Goal: Task Accomplishment & Management: Manage account settings

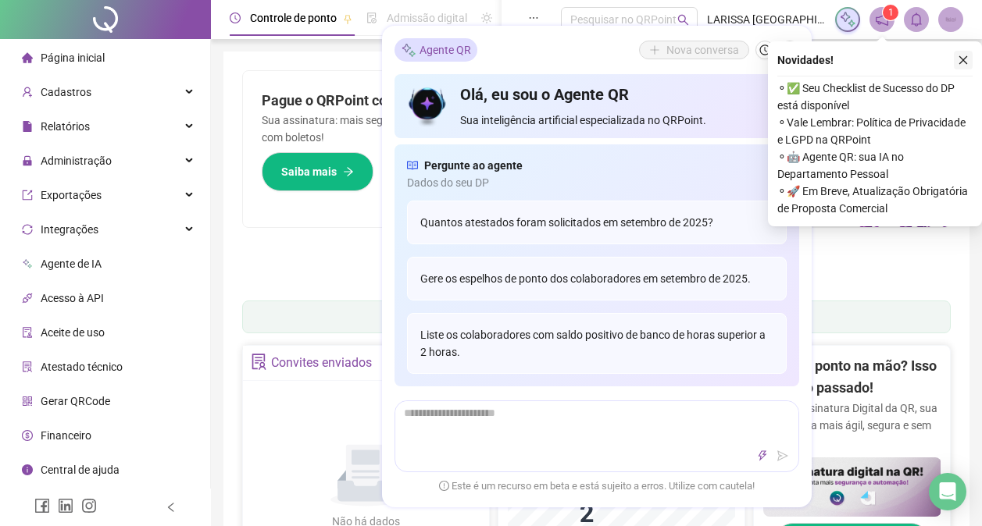
click at [968, 61] on icon "close" at bounding box center [963, 60] width 11 height 11
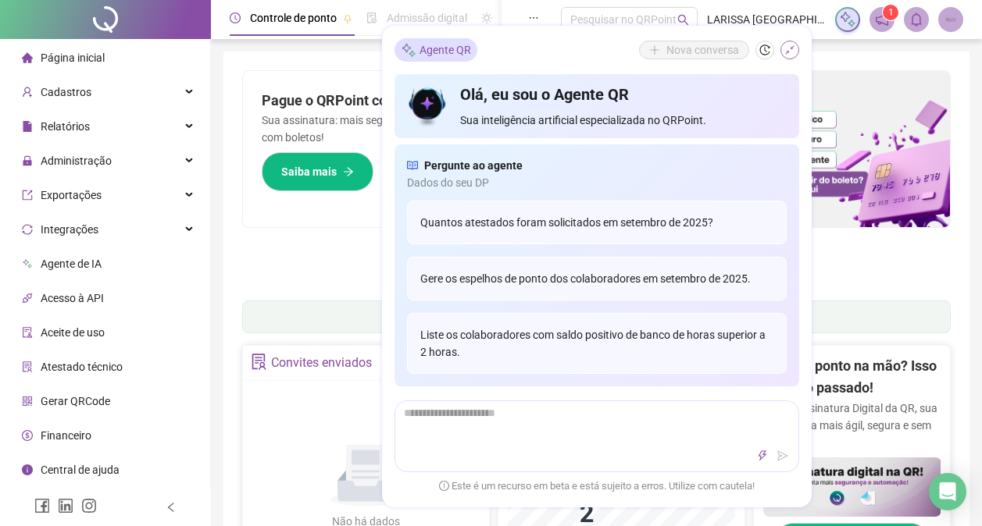
click at [798, 50] on button "button" at bounding box center [789, 50] width 19 height 19
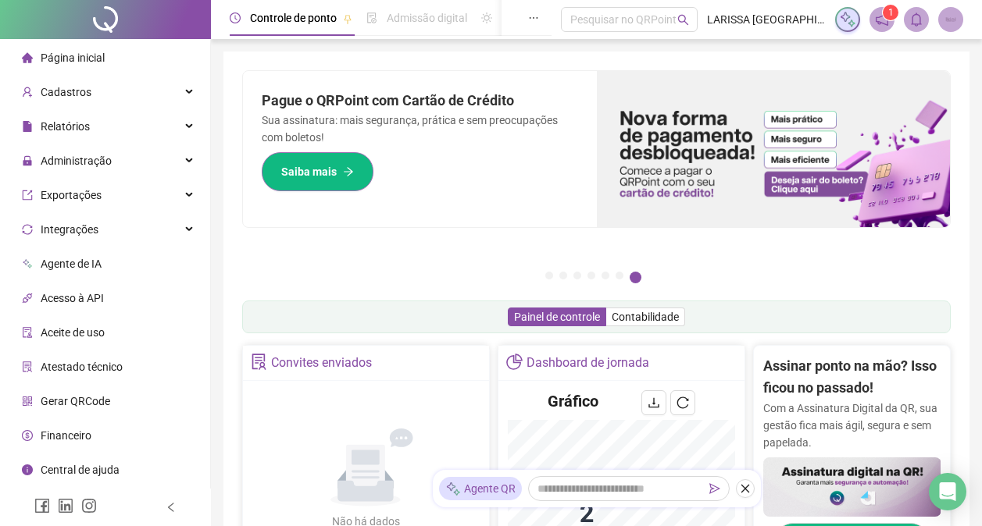
click at [334, 169] on span "Saiba mais" at bounding box center [308, 171] width 55 height 17
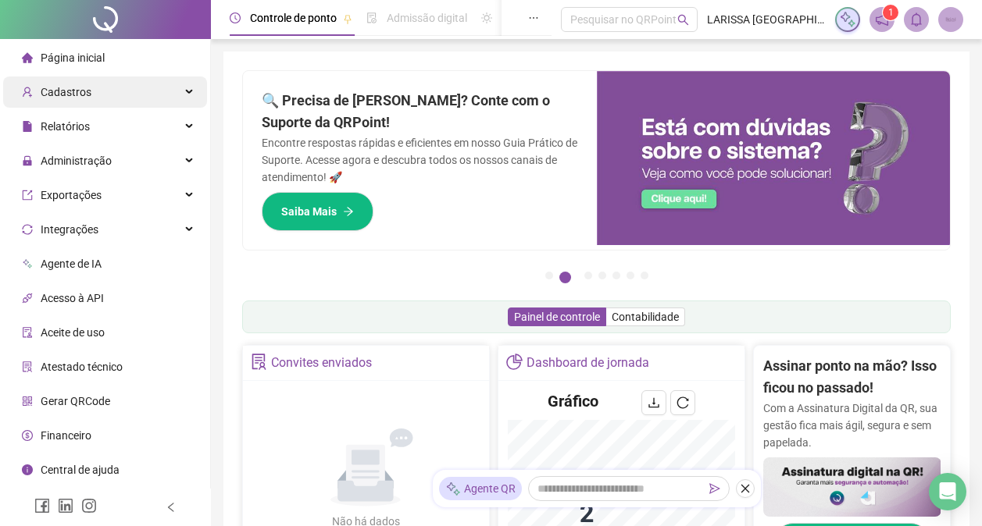
click at [121, 79] on div "Cadastros" at bounding box center [105, 92] width 204 height 31
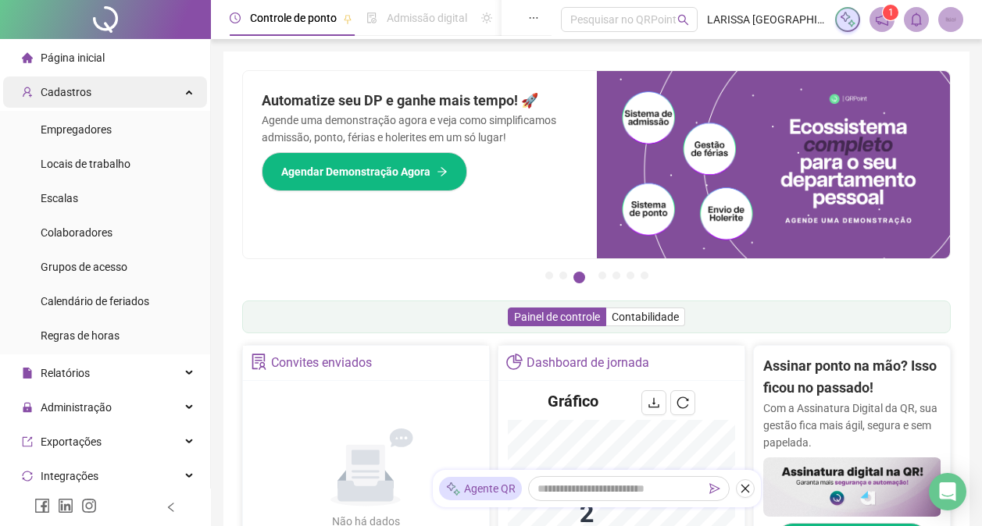
click at [121, 79] on div "Cadastros" at bounding box center [105, 92] width 204 height 31
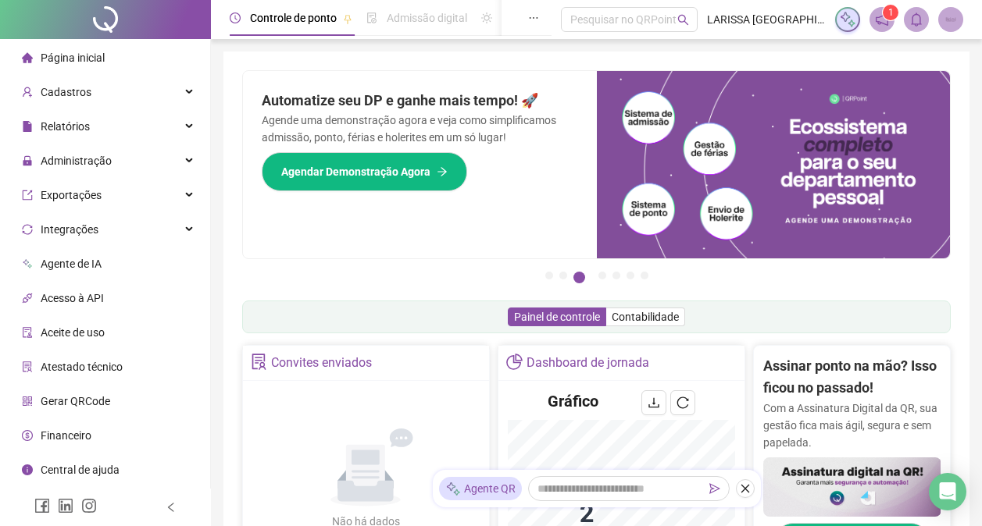
click at [951, 18] on img at bounding box center [950, 19] width 23 height 23
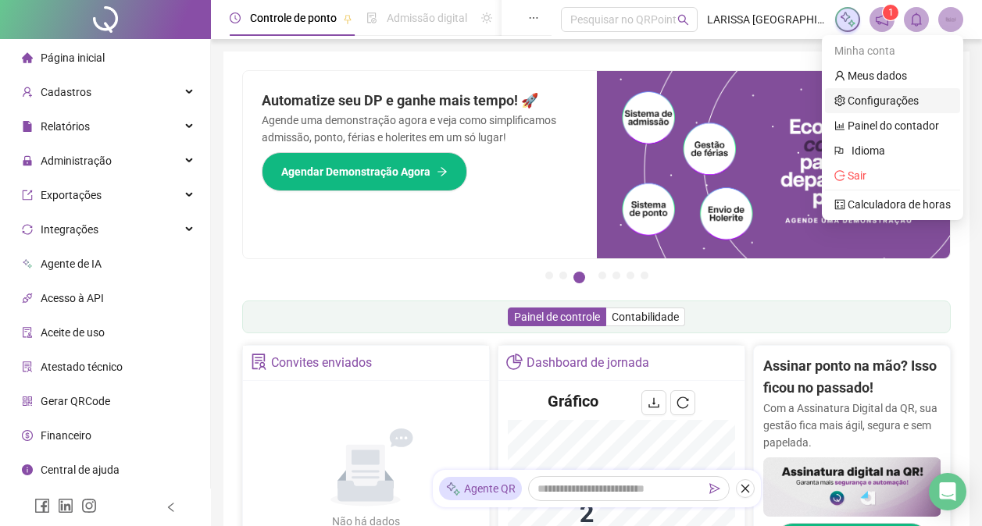
click at [915, 95] on link "Configurações" at bounding box center [876, 101] width 84 height 12
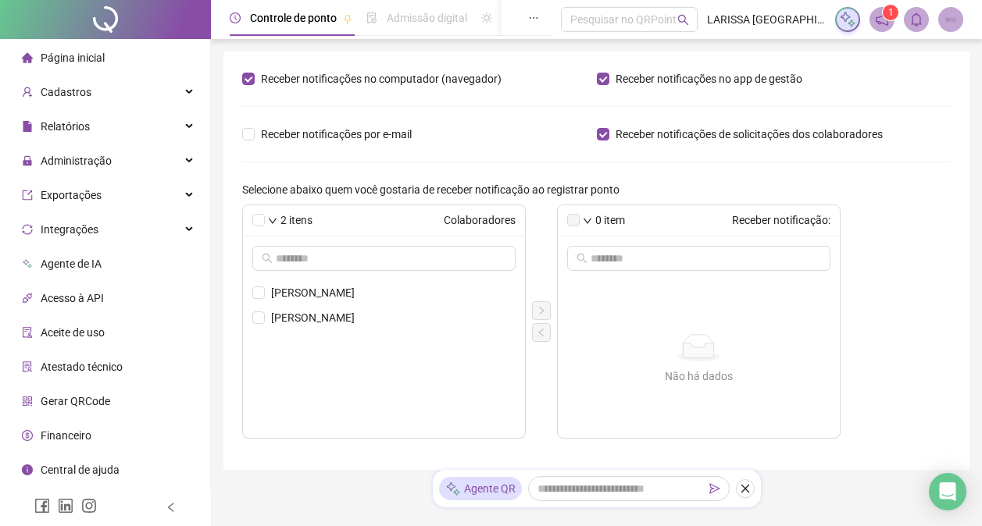
click at [947, 17] on img at bounding box center [950, 19] width 23 height 23
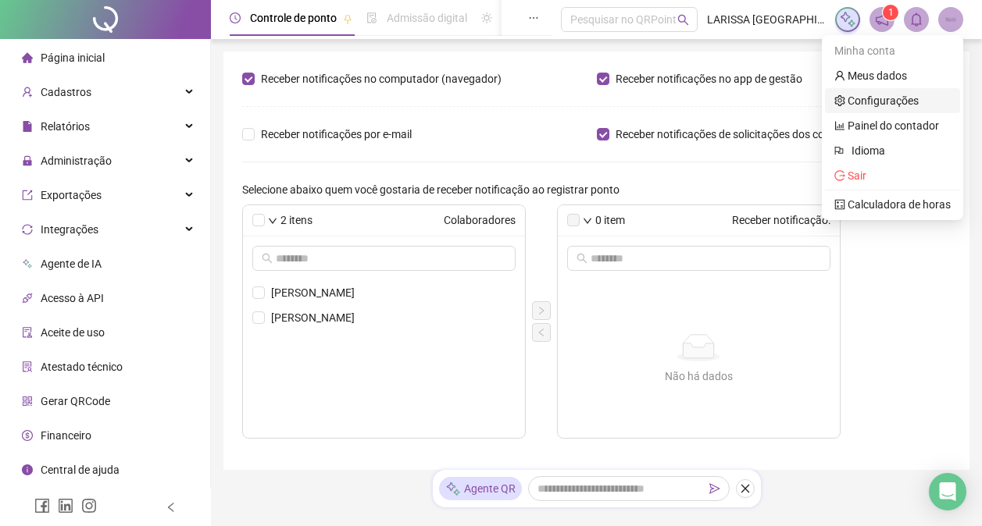
click at [905, 95] on link "Configurações" at bounding box center [876, 101] width 84 height 12
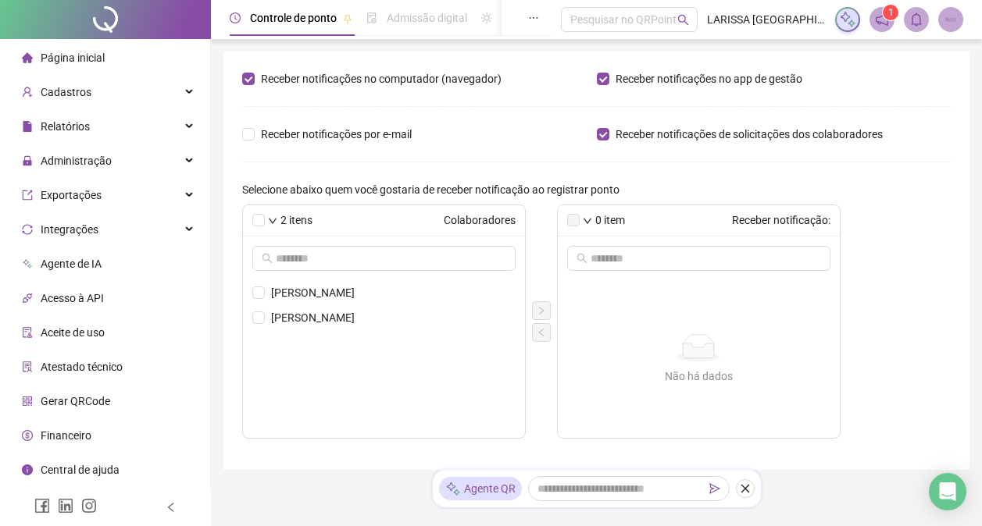
click at [951, 22] on img at bounding box center [950, 19] width 23 height 23
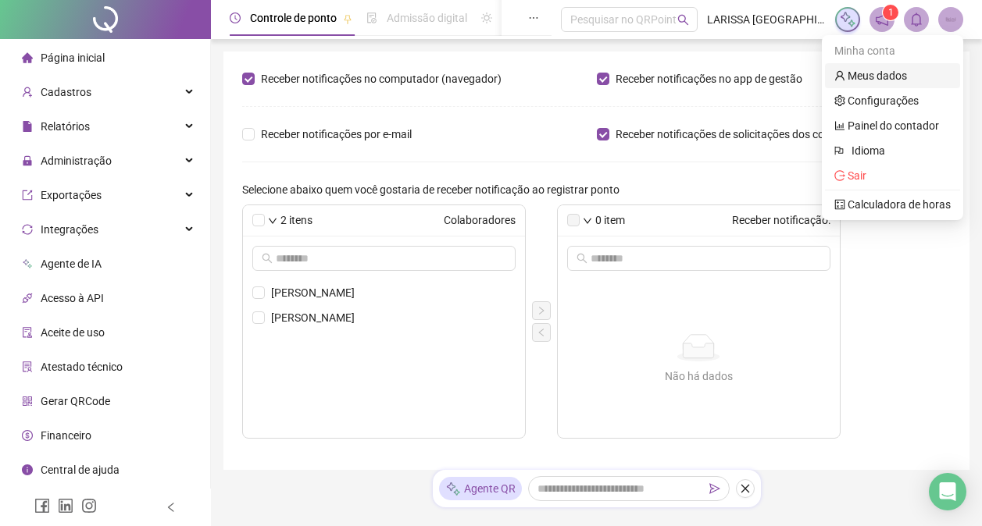
click at [907, 70] on link "Meus dados" at bounding box center [870, 76] width 73 height 12
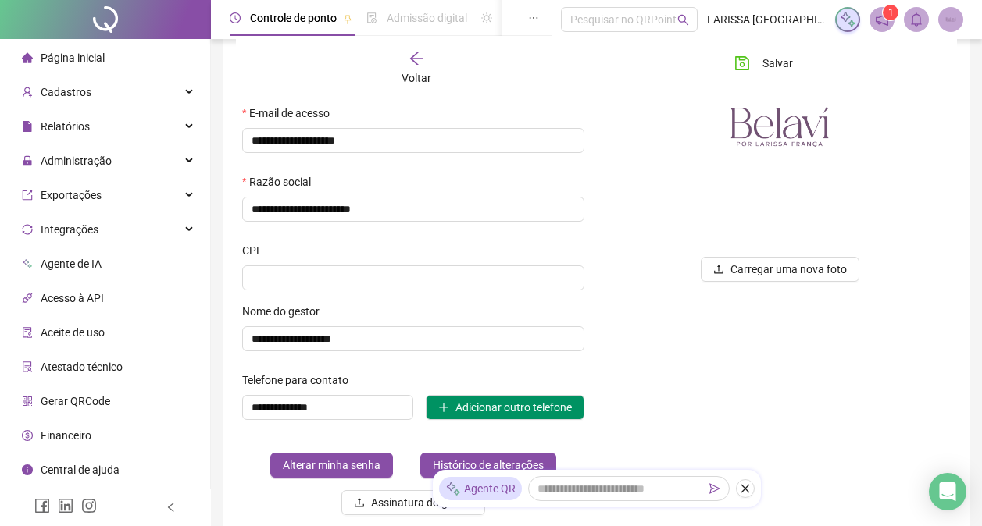
scroll to position [216, 0]
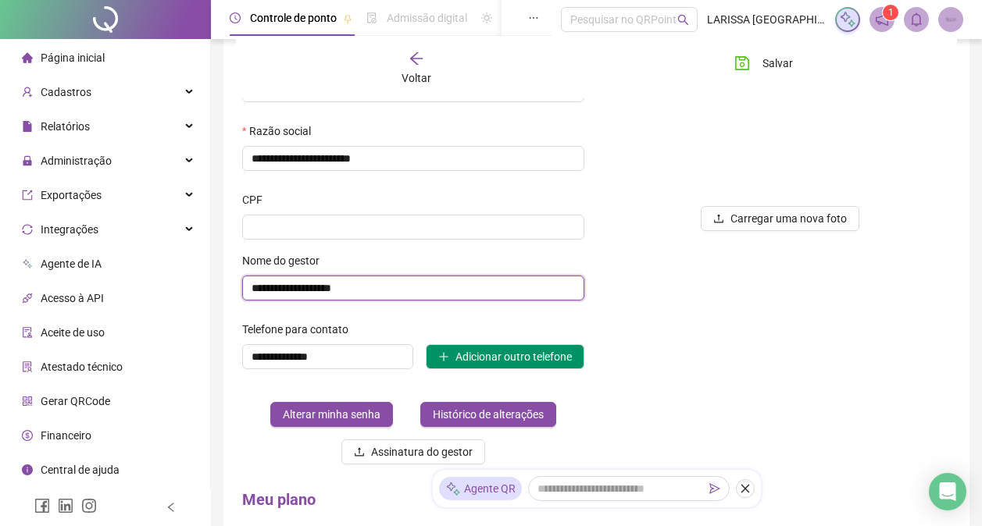
click at [474, 298] on input "**********" at bounding box center [413, 288] width 342 height 25
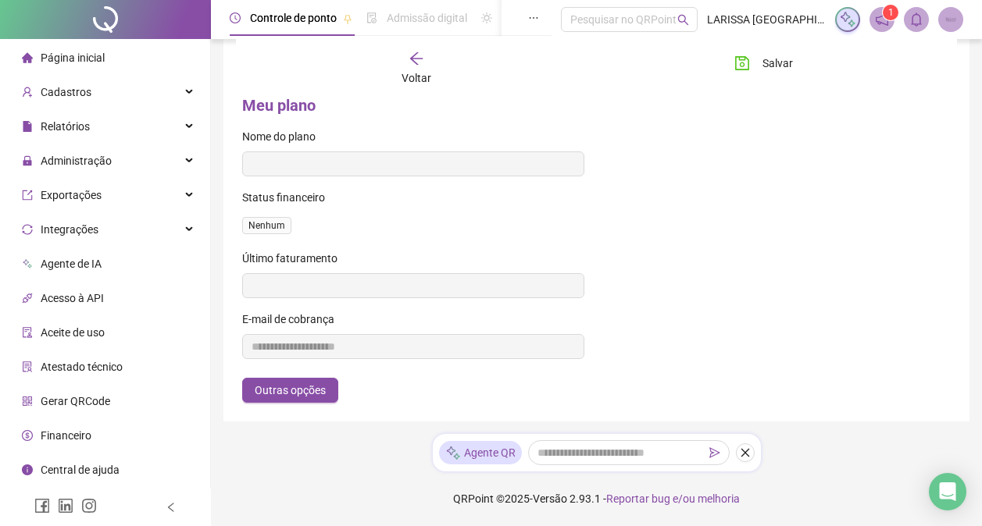
scroll to position [0, 0]
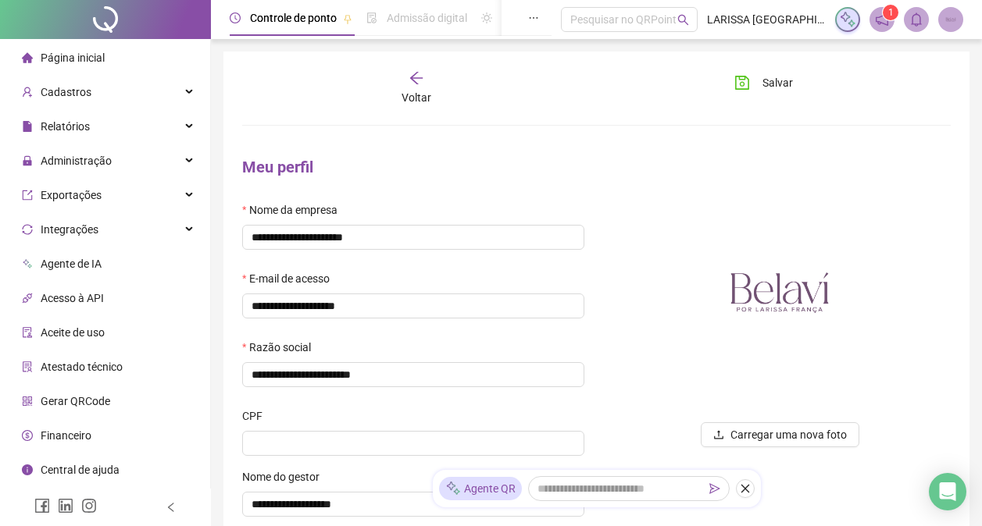
click at [419, 86] on div "Voltar" at bounding box center [416, 88] width 108 height 36
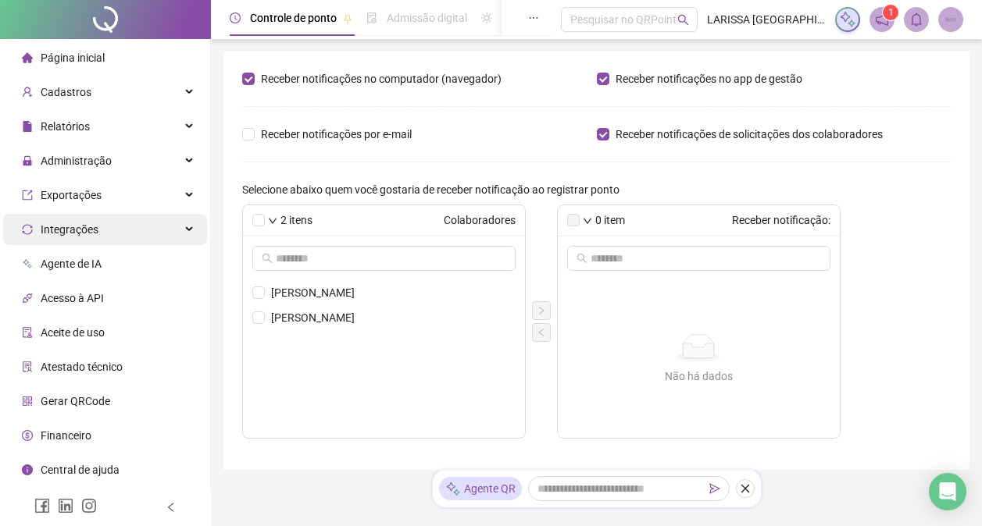
click at [128, 227] on div "Integrações" at bounding box center [105, 229] width 204 height 31
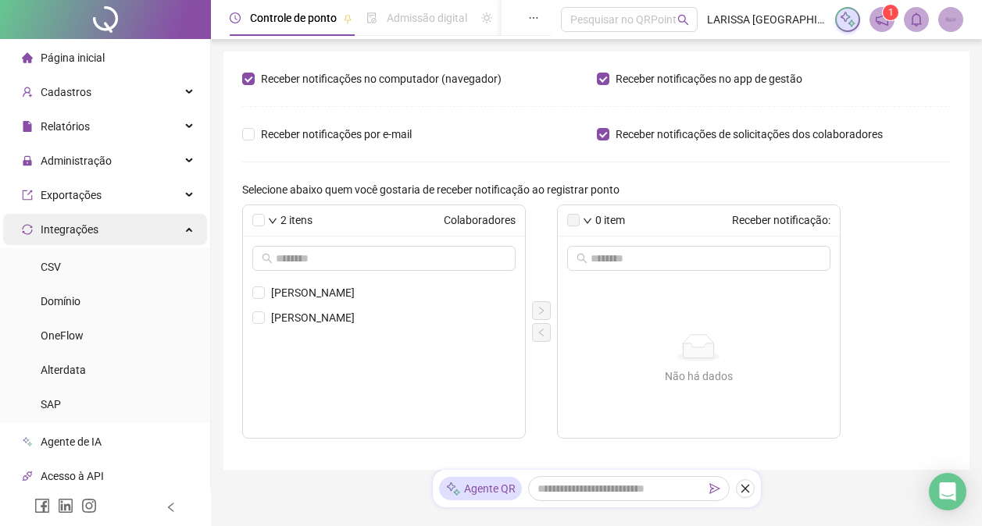
click at [128, 227] on div "Integrações" at bounding box center [105, 229] width 204 height 31
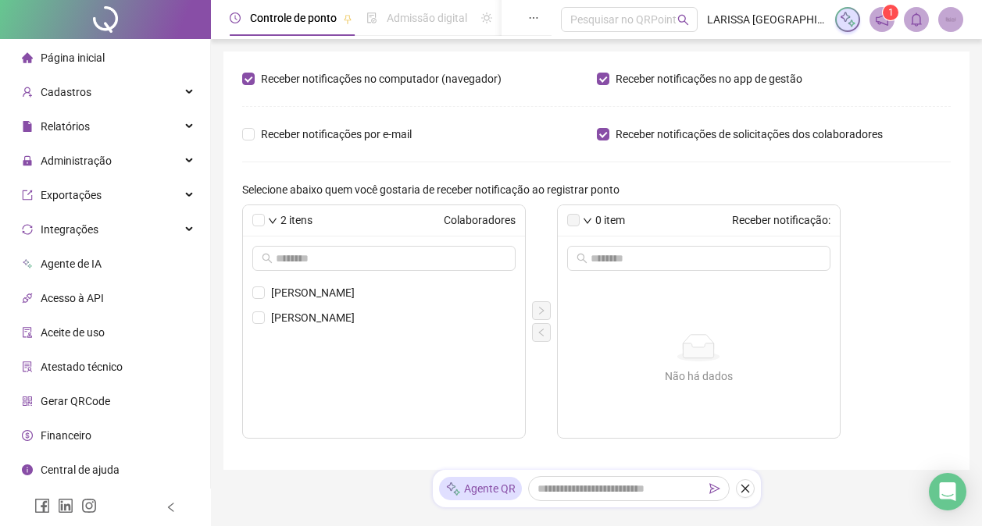
click at [87, 441] on span "Financeiro" at bounding box center [66, 436] width 51 height 12
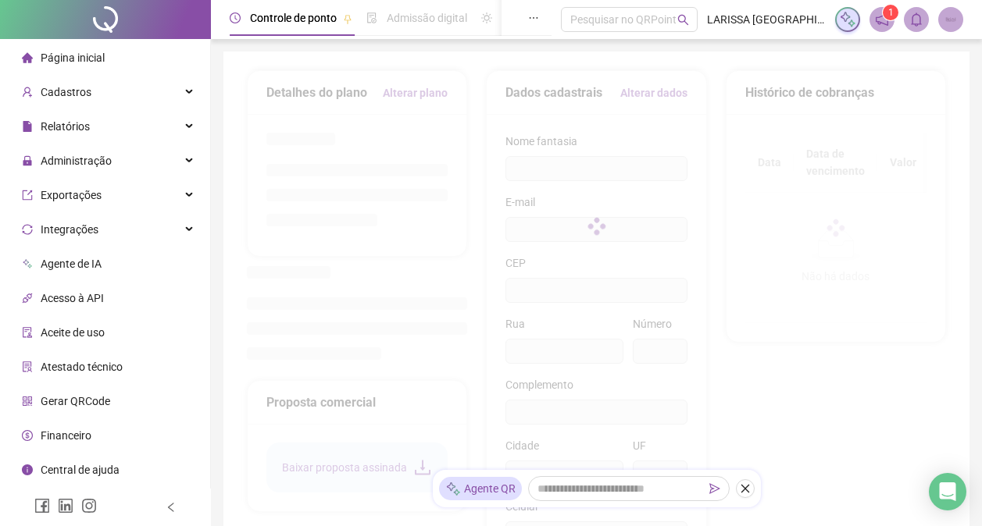
type input "**********"
type input "*"
type input "**"
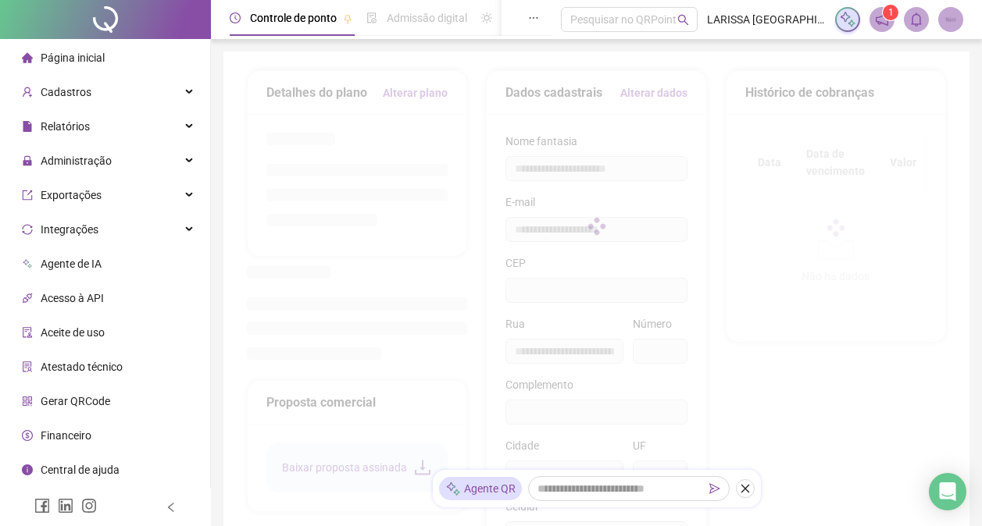
type input "**********"
type input "**"
type input "*********"
type input "**********"
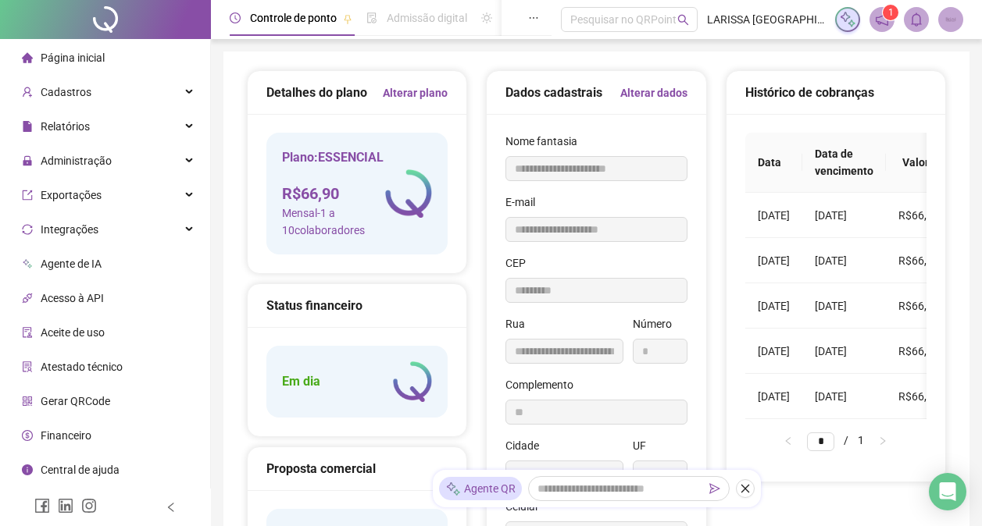
click at [404, 93] on link "Alterar plano" at bounding box center [415, 92] width 65 height 17
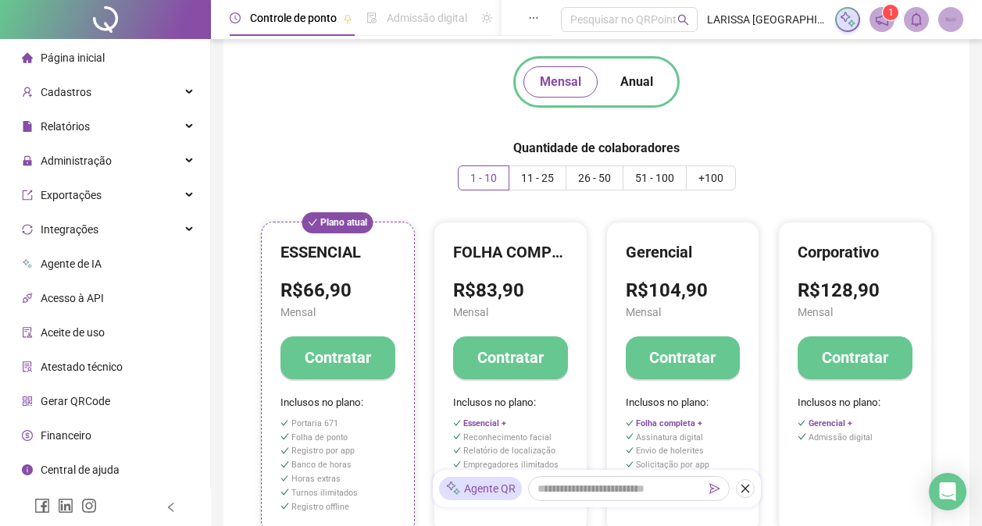
scroll to position [23, 0]
click at [626, 85] on span "Anual" at bounding box center [636, 82] width 33 height 19
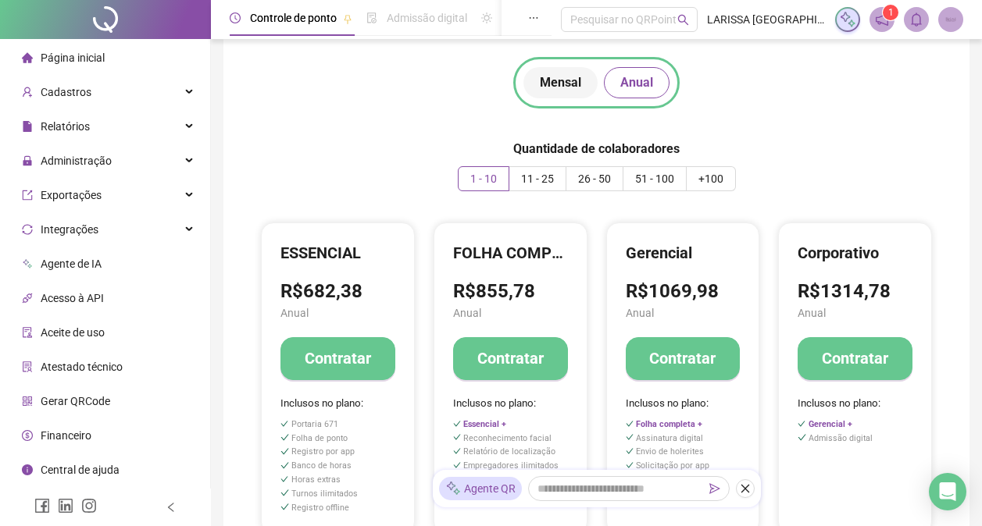
click at [558, 93] on button "Mensal" at bounding box center [560, 82] width 74 height 31
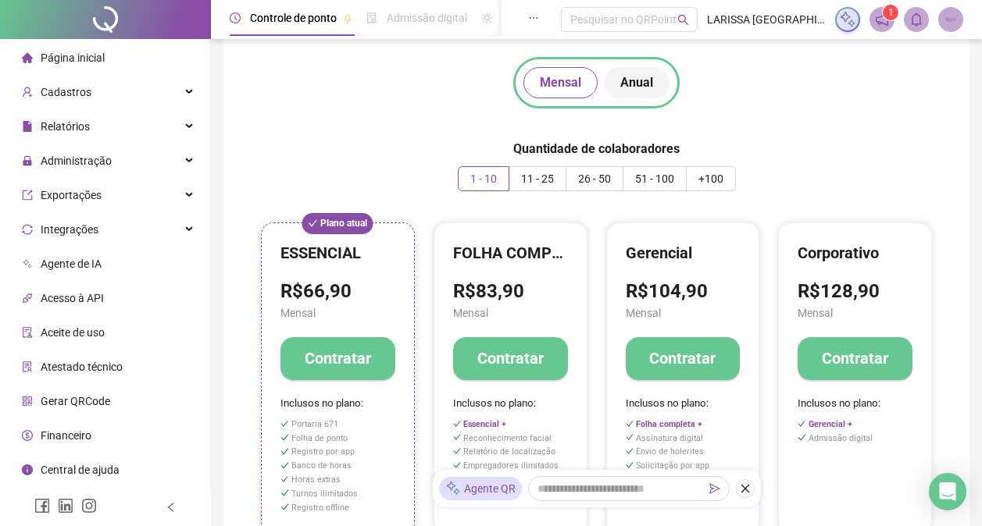
click at [632, 81] on span "Anual" at bounding box center [636, 82] width 33 height 19
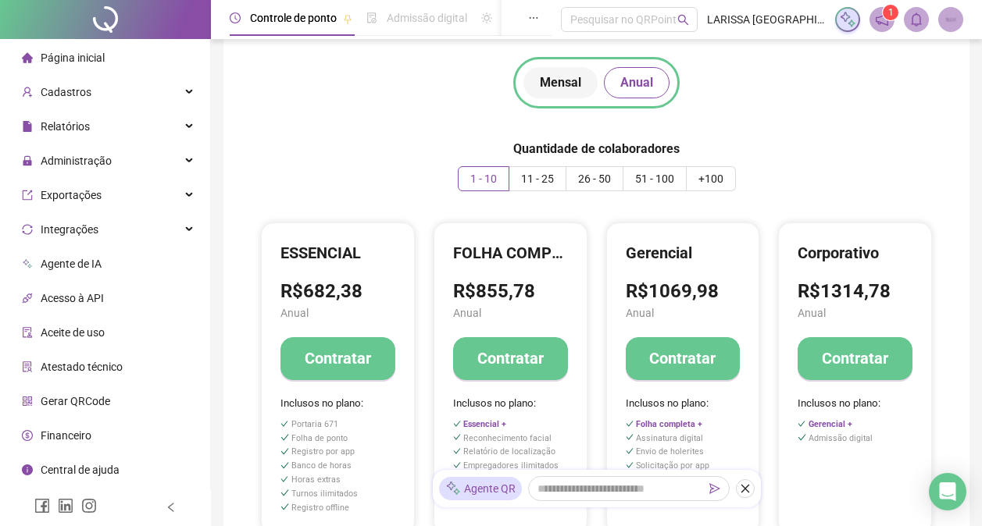
click at [555, 83] on span "Mensal" at bounding box center [560, 82] width 41 height 19
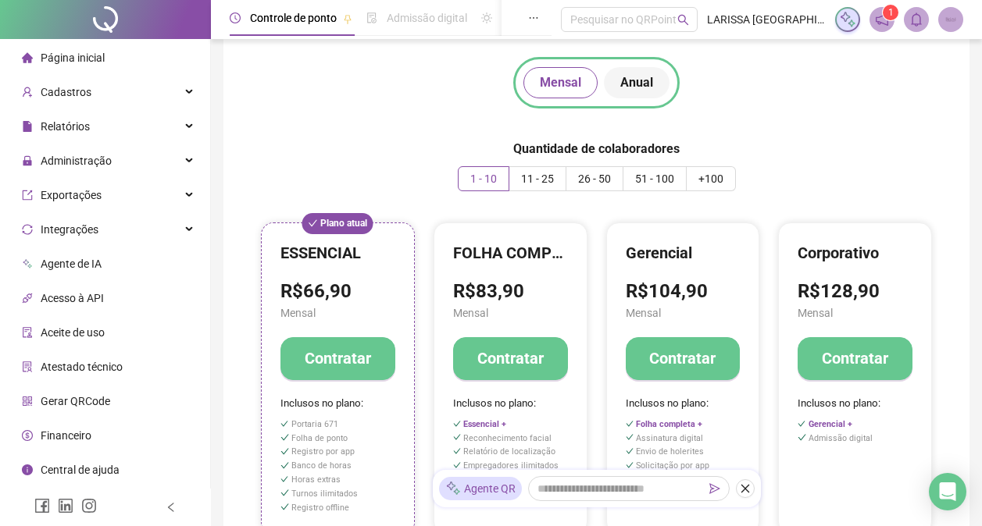
click at [626, 77] on span "Anual" at bounding box center [636, 82] width 33 height 19
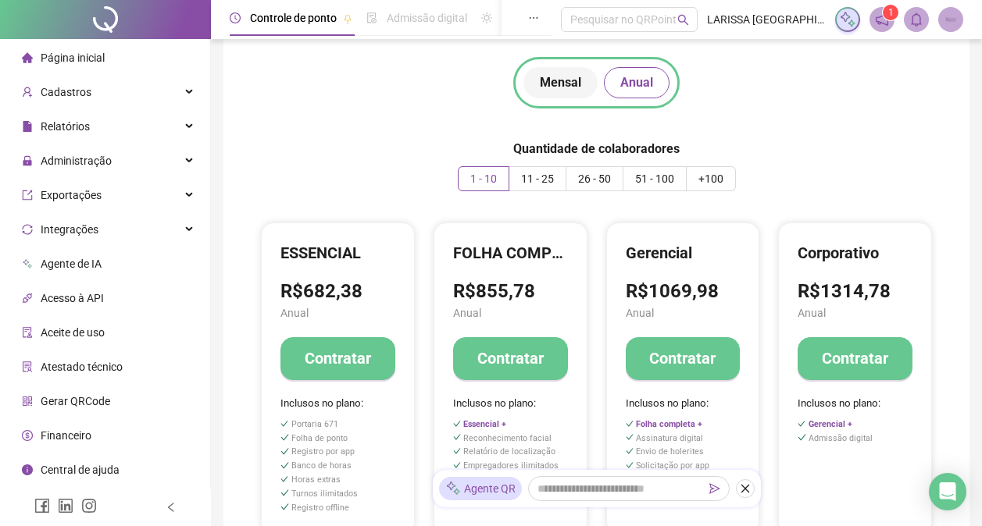
click at [577, 83] on span "Mensal" at bounding box center [560, 82] width 41 height 19
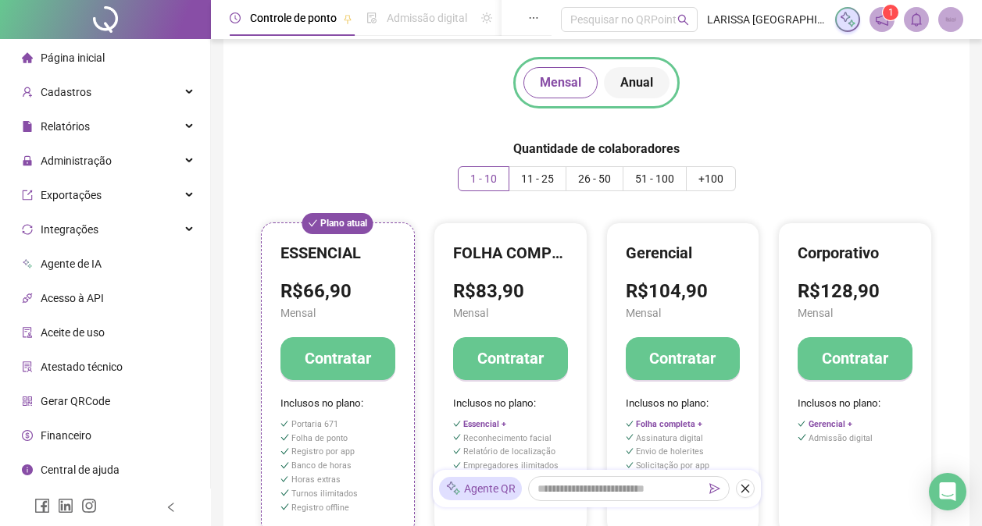
click at [642, 71] on button "Anual" at bounding box center [637, 82] width 66 height 31
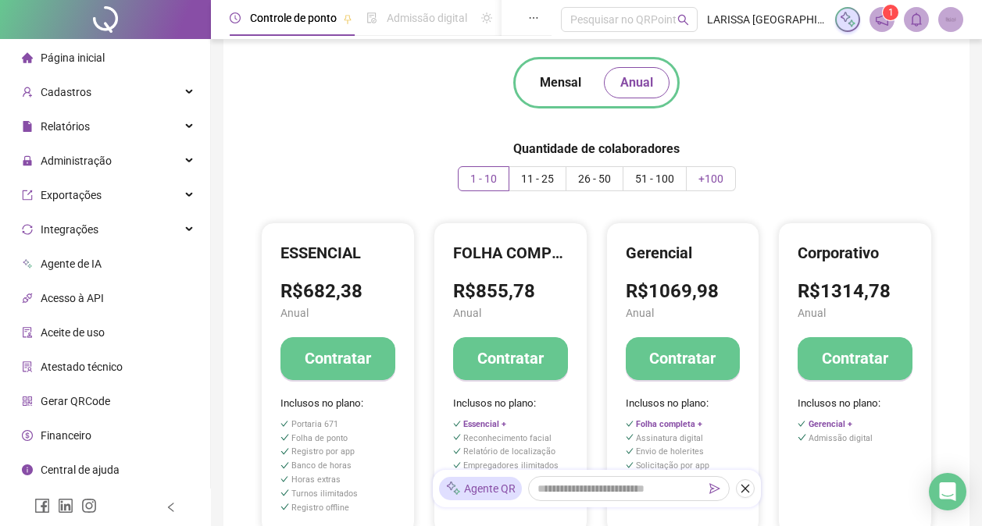
click at [712, 173] on span "+100" at bounding box center [710, 179] width 25 height 12
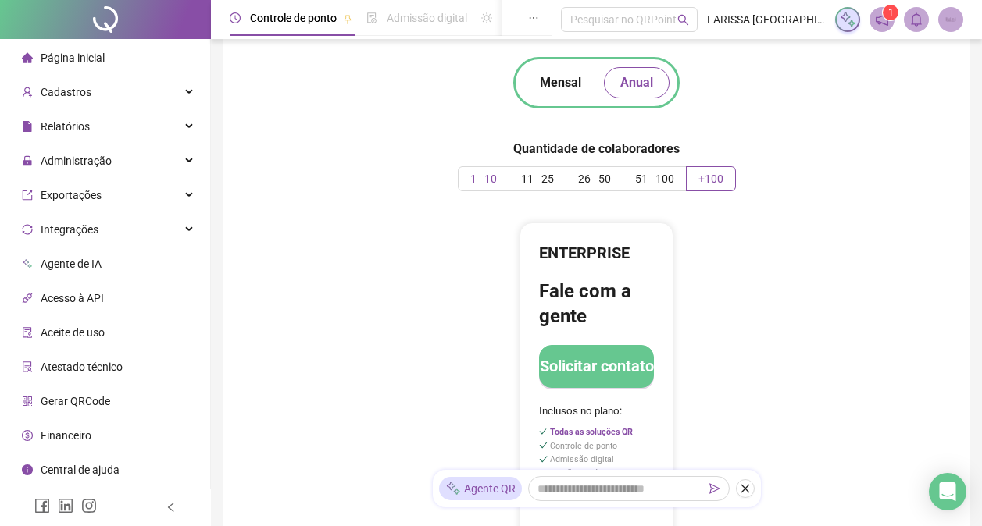
click at [487, 176] on span "1 - 10" at bounding box center [483, 179] width 27 height 12
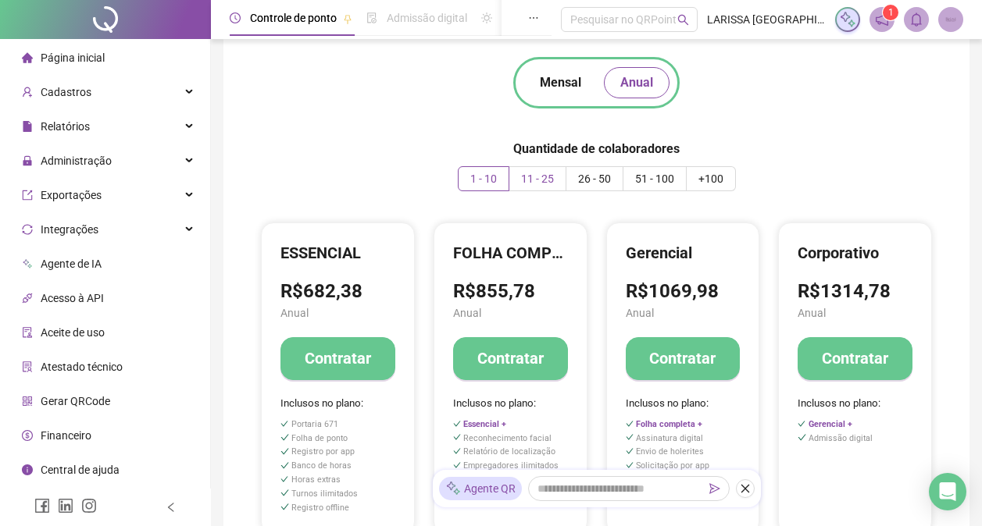
click at [525, 176] on span "11 - 25" at bounding box center [537, 179] width 33 height 12
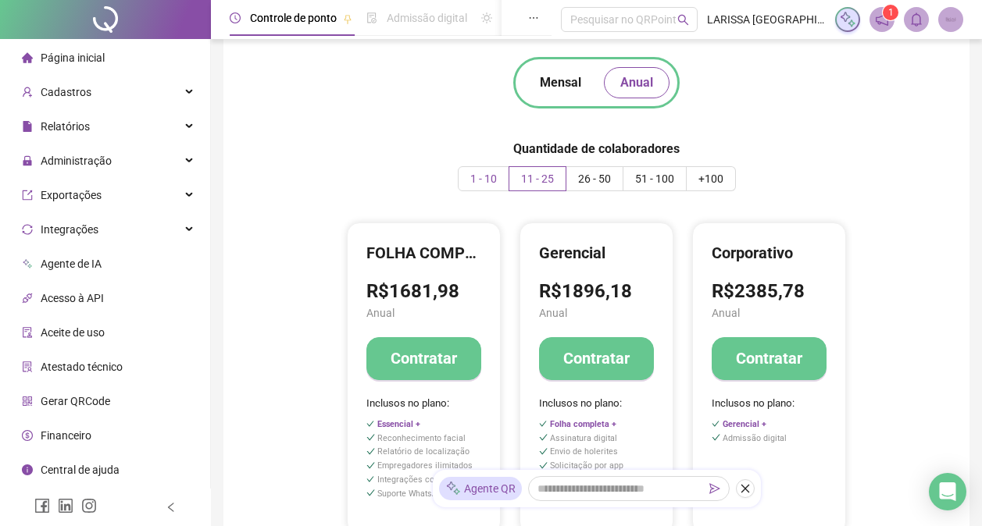
click at [487, 179] on span "1 - 10" at bounding box center [483, 179] width 27 height 12
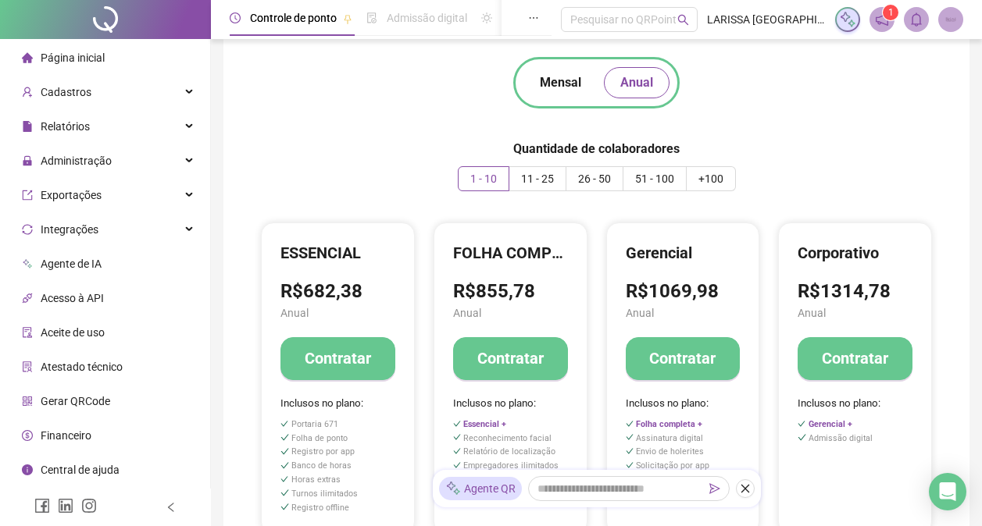
click at [356, 348] on h4 "Contratar" at bounding box center [338, 359] width 66 height 22
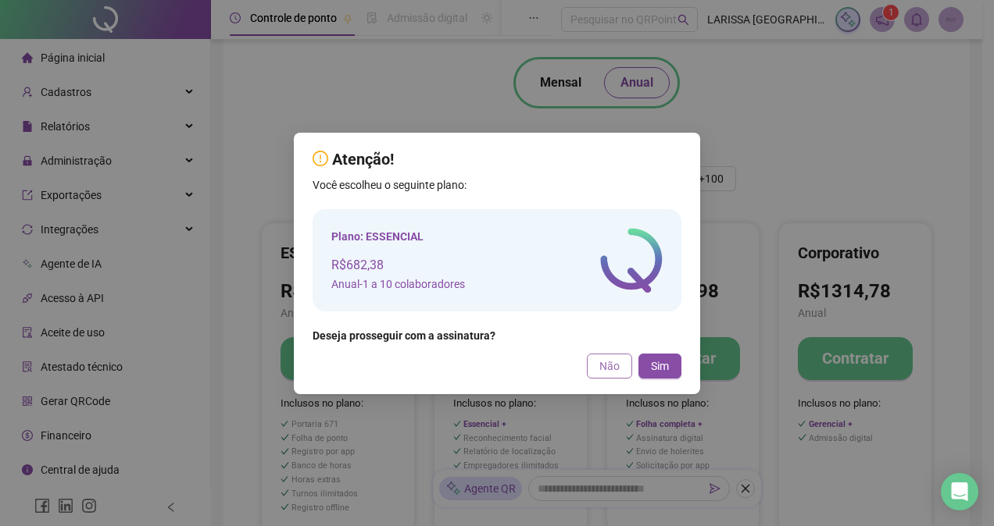
click at [612, 369] on span "Não" at bounding box center [609, 366] width 20 height 17
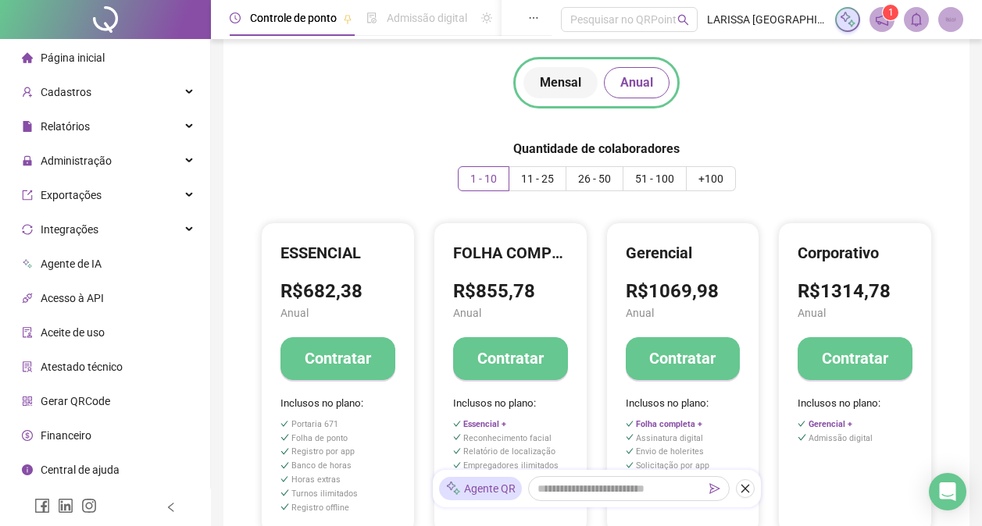
click at [558, 76] on span "Mensal" at bounding box center [560, 82] width 41 height 19
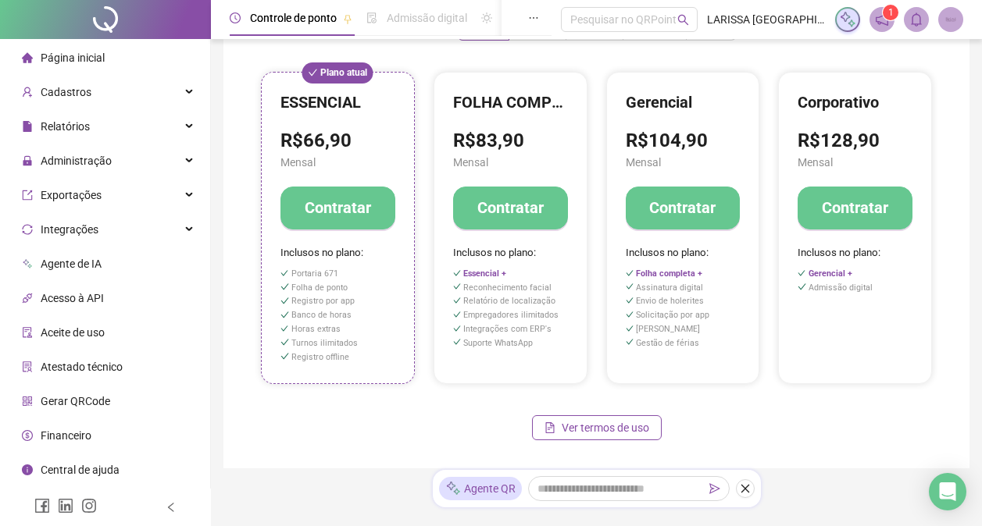
scroll to position [0, 0]
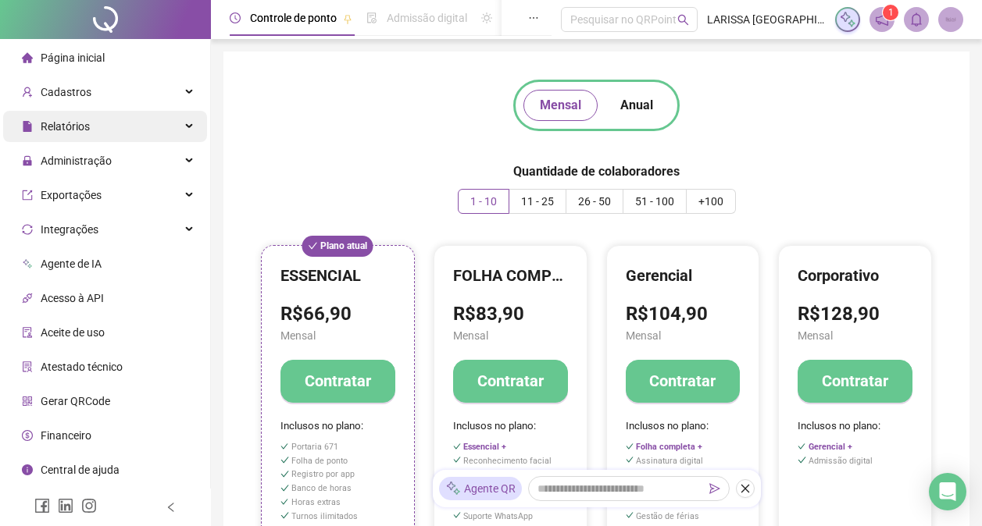
click at [105, 118] on div "Relatórios" at bounding box center [105, 126] width 204 height 31
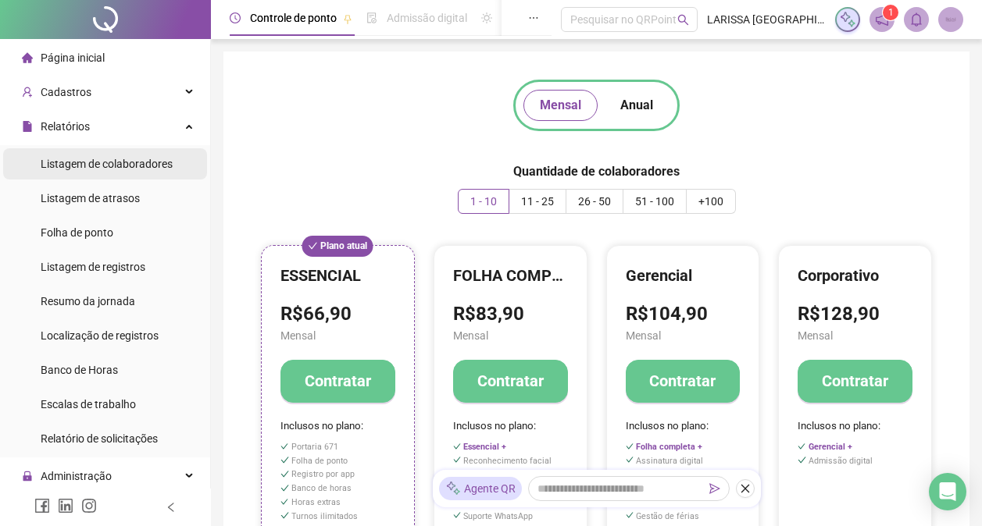
click at [116, 159] on span "Listagem de colaboradores" at bounding box center [107, 164] width 132 height 12
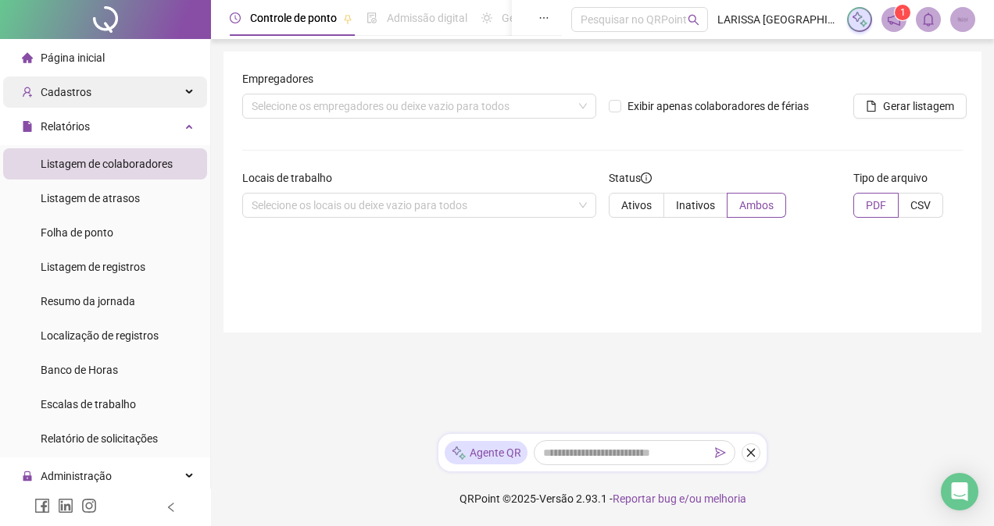
click at [152, 91] on div "Cadastros" at bounding box center [105, 92] width 204 height 31
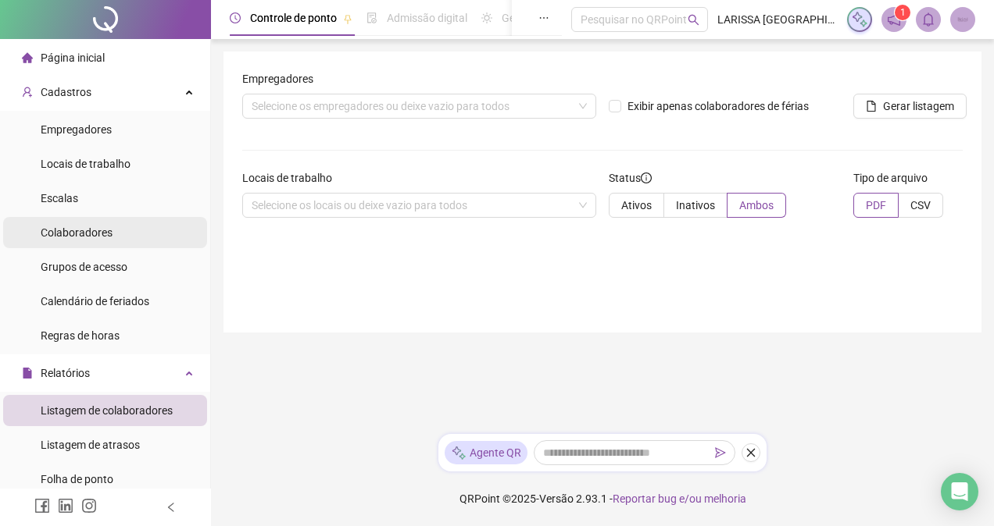
click at [128, 223] on li "Colaboradores" at bounding box center [105, 232] width 204 height 31
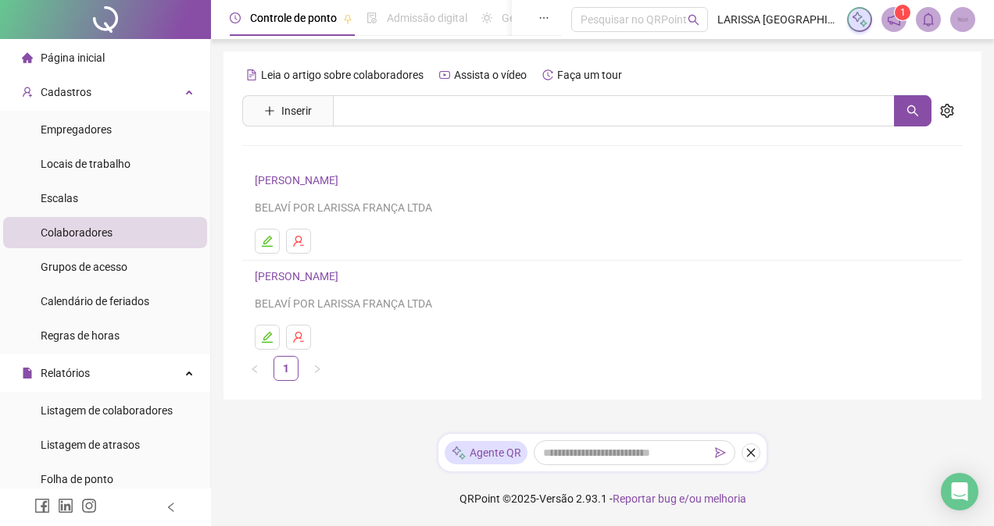
click at [343, 277] on link "[PERSON_NAME]" at bounding box center [299, 276] width 88 height 12
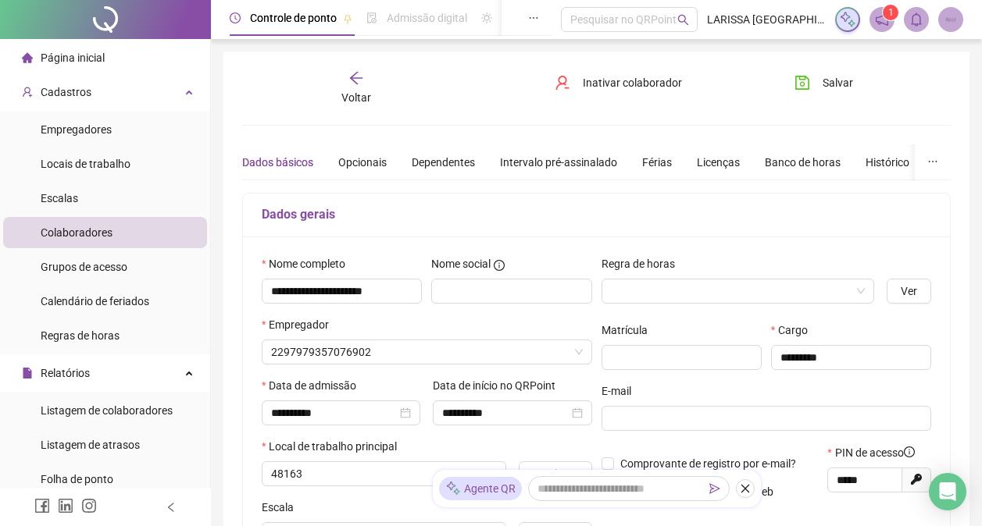
type input "**********"
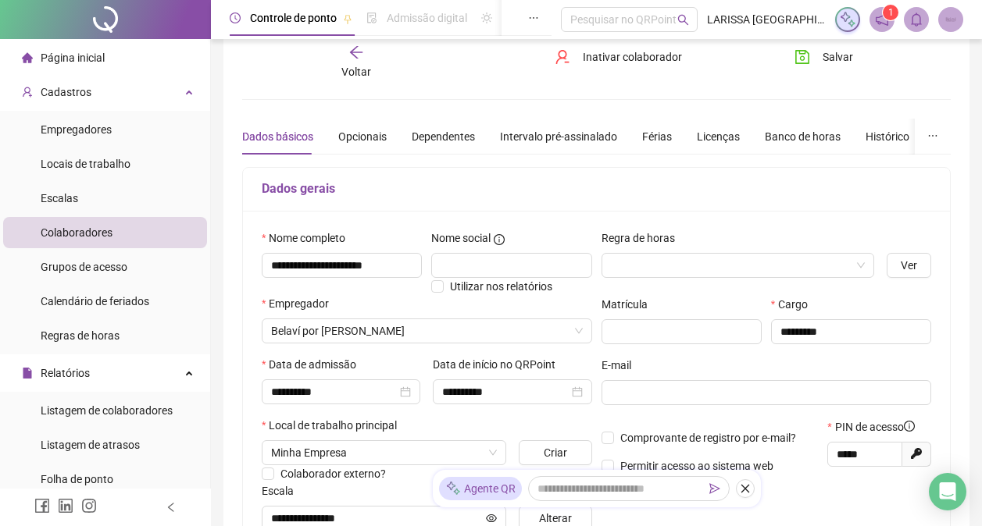
scroll to position [18, 0]
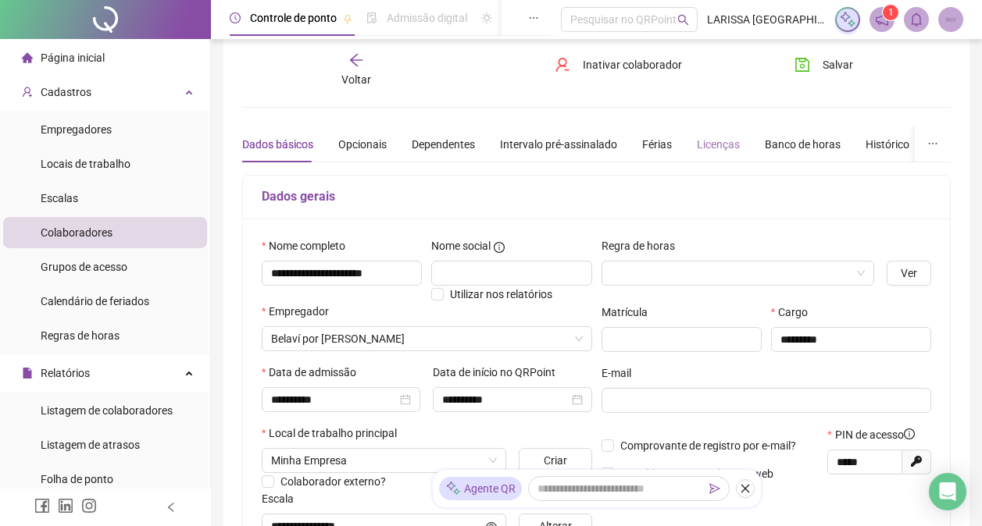
click at [704, 154] on div "Licenças" at bounding box center [718, 145] width 43 height 36
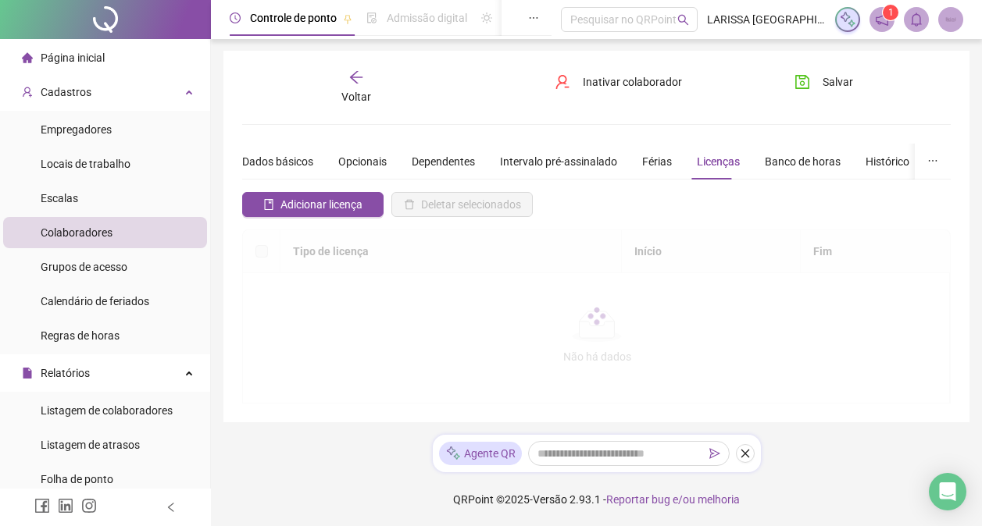
scroll to position [6, 0]
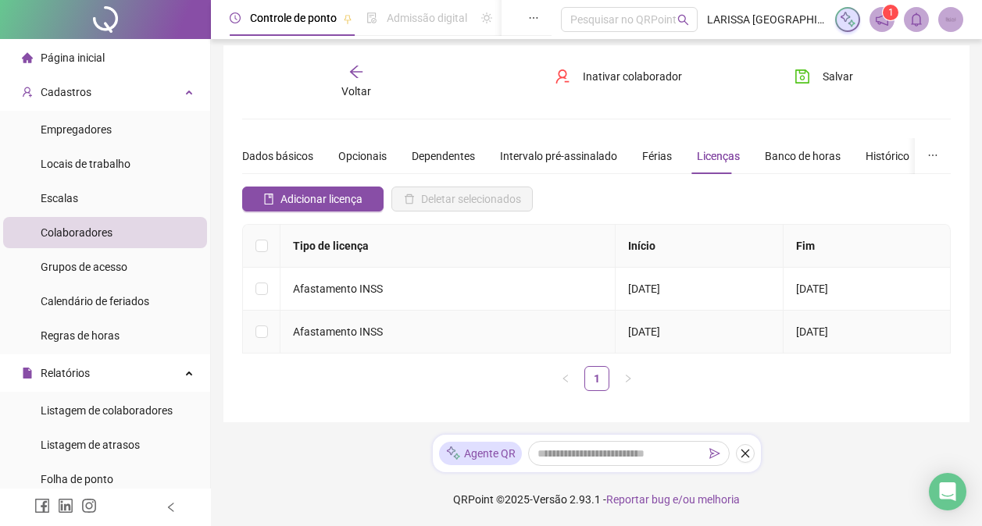
click at [808, 329] on span "[DATE]" at bounding box center [812, 332] width 32 height 12
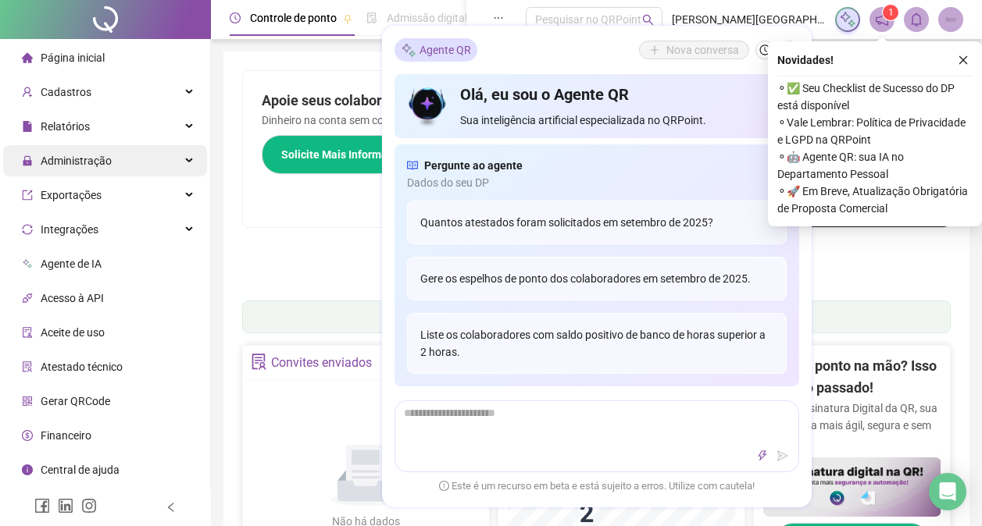
click at [147, 164] on div "Administração" at bounding box center [105, 160] width 204 height 31
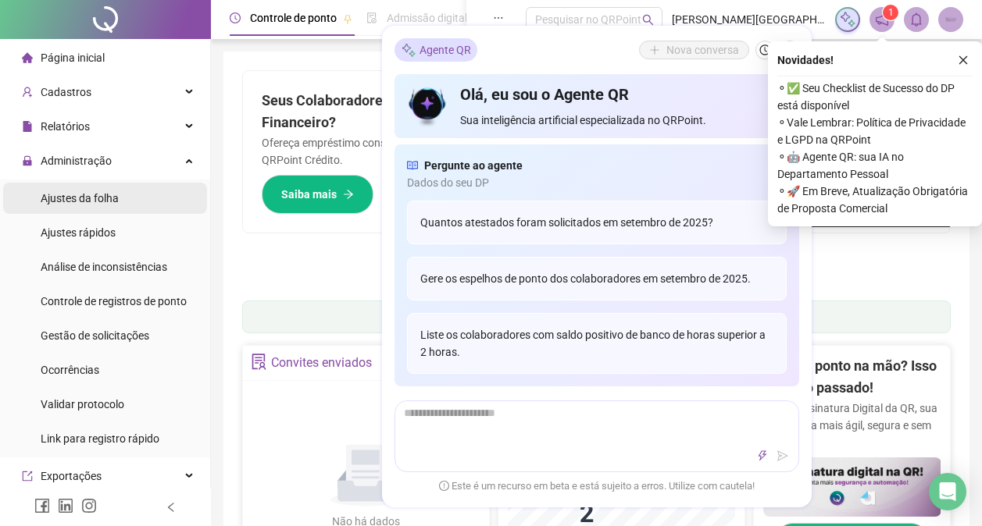
click at [120, 195] on li "Ajustes da folha" at bounding box center [105, 198] width 204 height 31
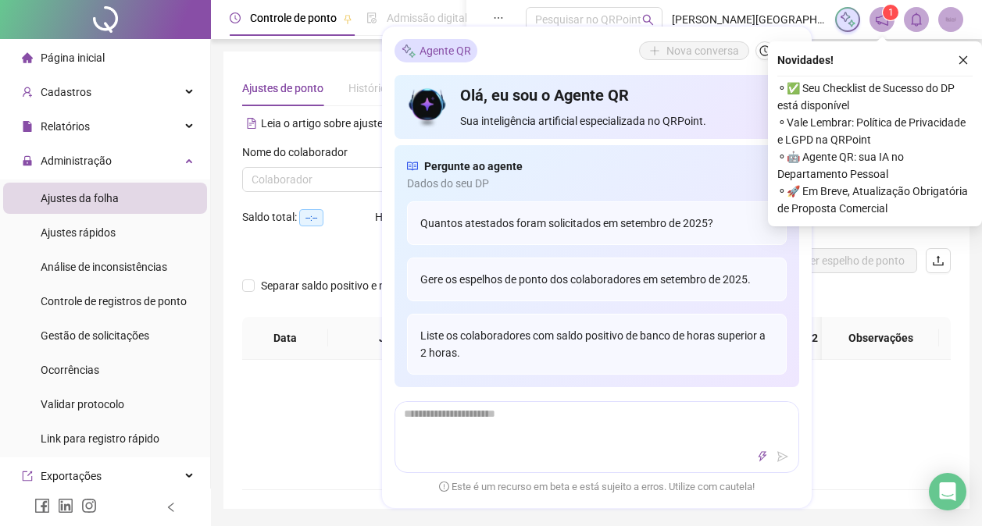
type input "**********"
click at [960, 59] on icon "close" at bounding box center [963, 60] width 11 height 11
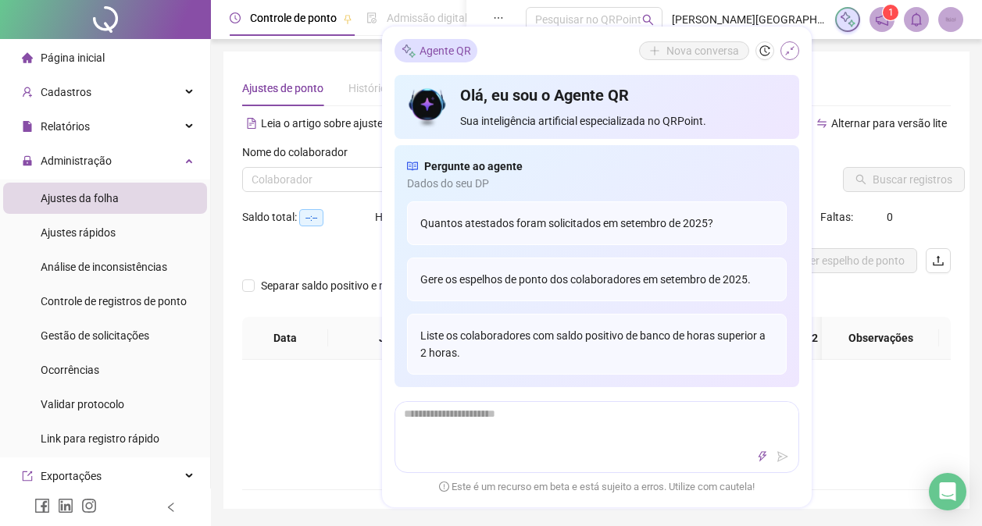
click at [786, 48] on icon "shrink" at bounding box center [789, 50] width 11 height 11
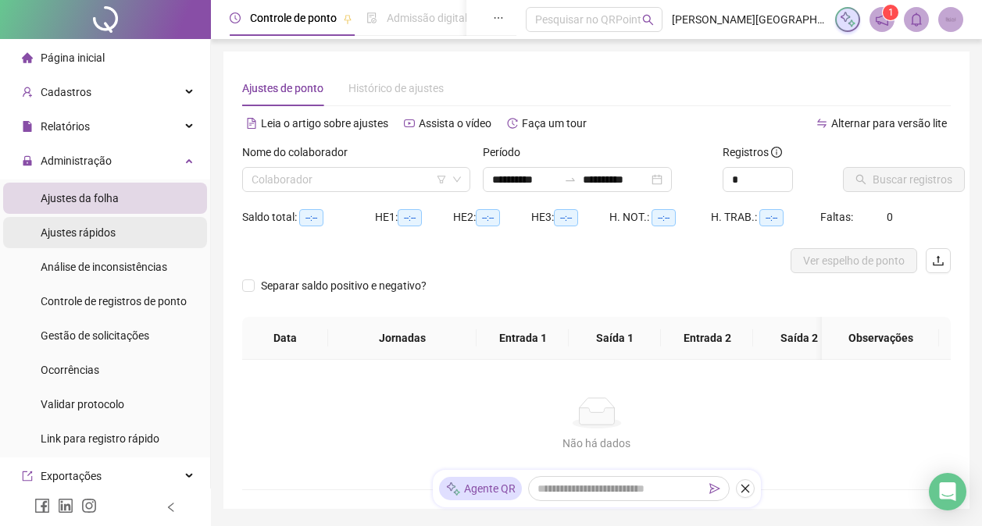
click at [108, 230] on span "Ajustes rápidos" at bounding box center [78, 233] width 75 height 12
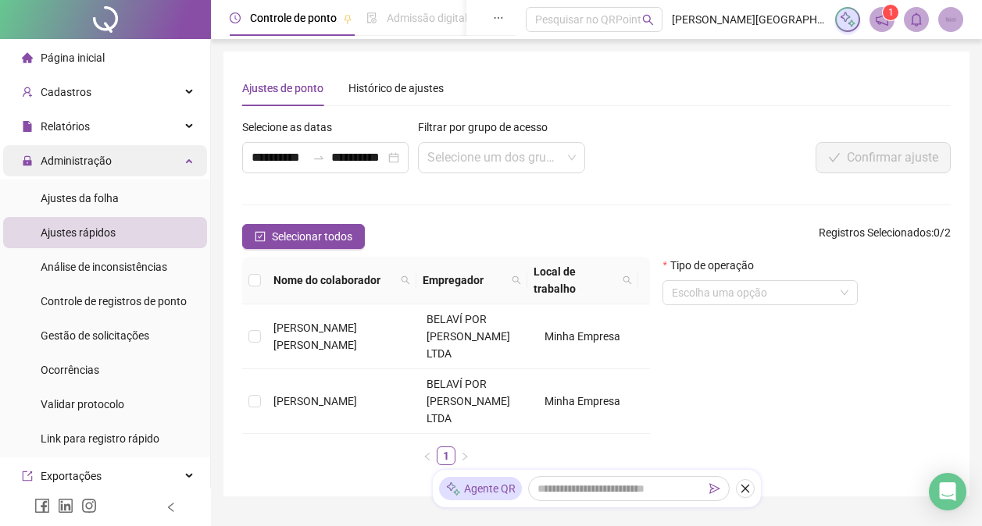
click at [114, 170] on div "Administração" at bounding box center [105, 160] width 204 height 31
